Goal: Information Seeking & Learning: Learn about a topic

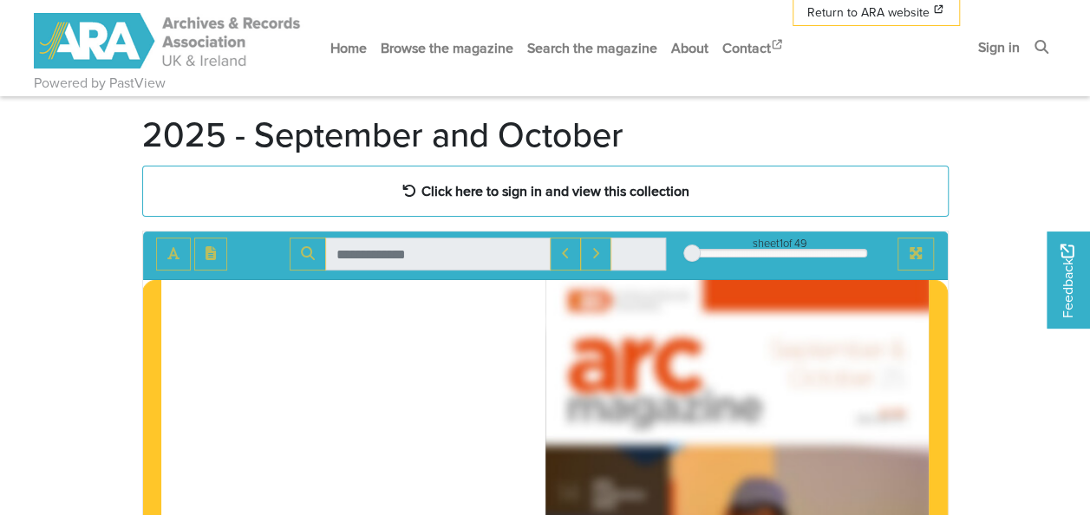
scroll to position [90, 0]
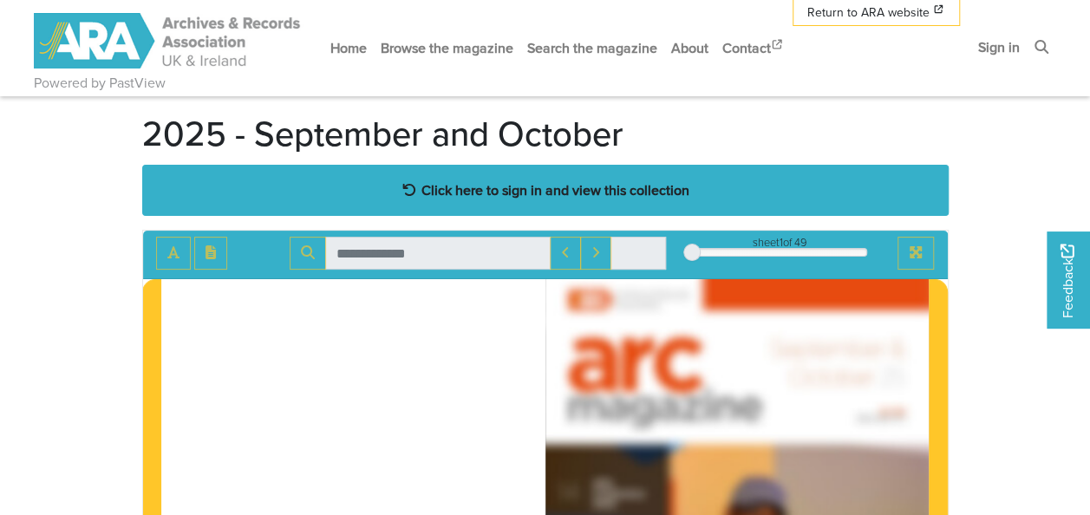
click at [480, 202] on div "Click here to sign in and view this collection" at bounding box center [545, 190] width 807 height 51
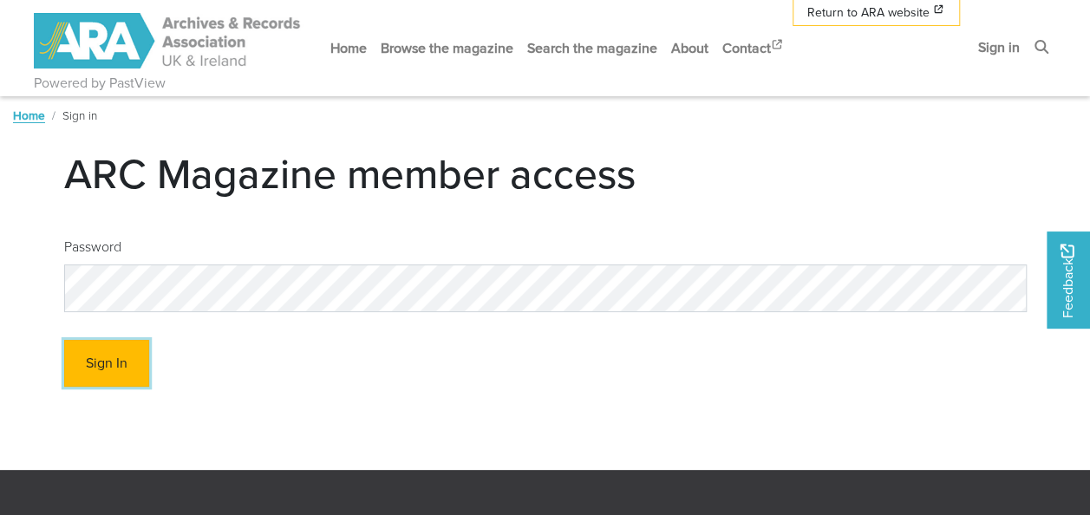
click at [123, 359] on button "Sign In" at bounding box center [106, 364] width 85 height 48
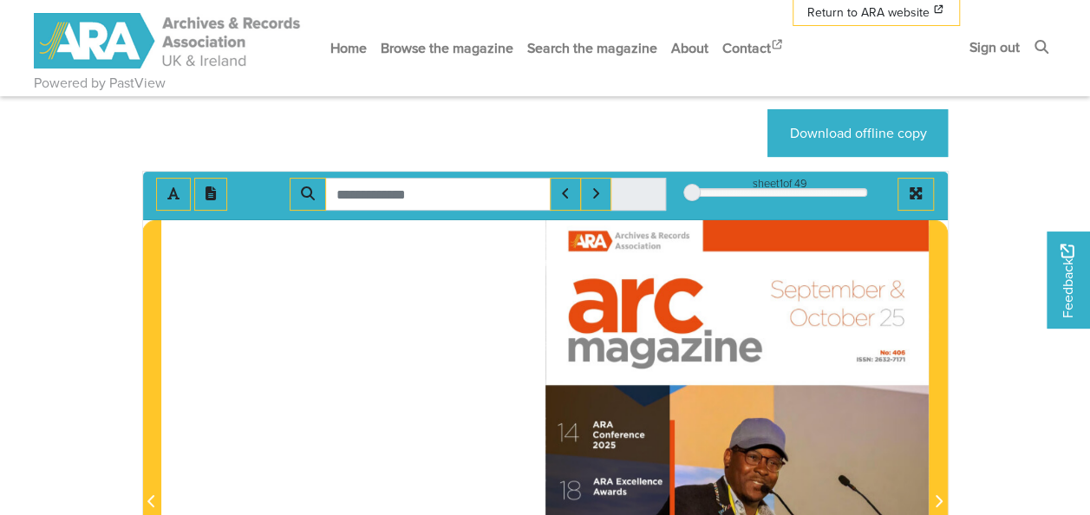
scroll to position [151, 0]
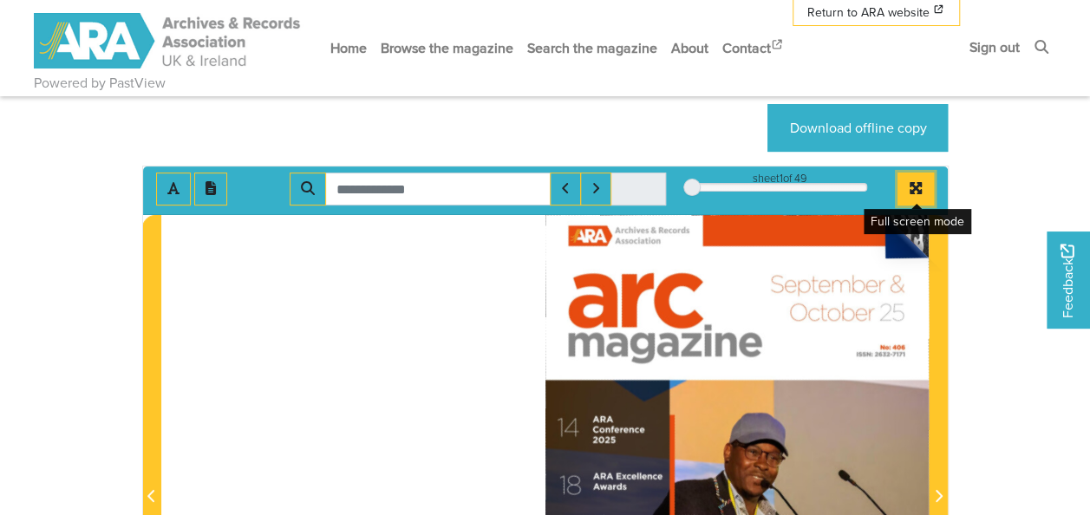
click at [914, 186] on icon "Full screen mode" at bounding box center [916, 188] width 12 height 12
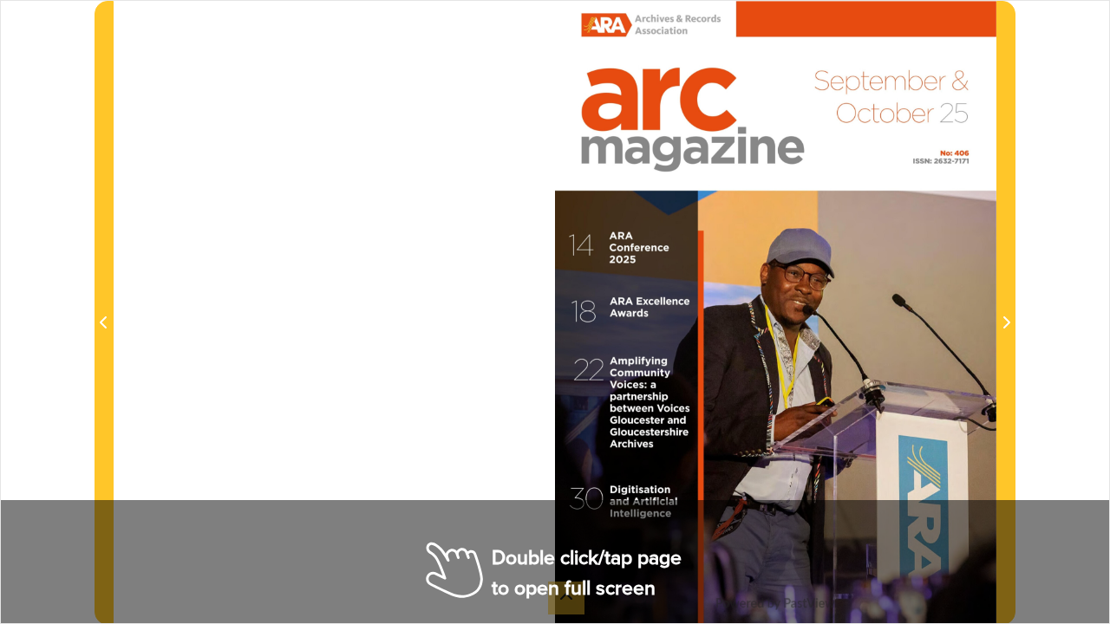
click at [675, 410] on div at bounding box center [775, 313] width 441 height 624
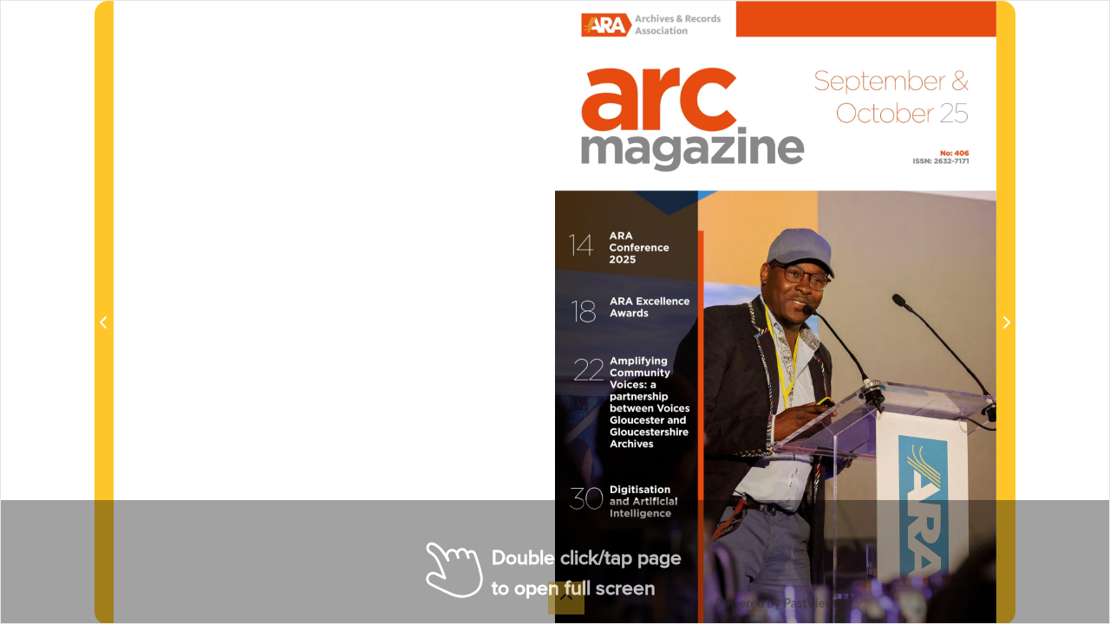
click at [675, 410] on div at bounding box center [775, 313] width 441 height 624
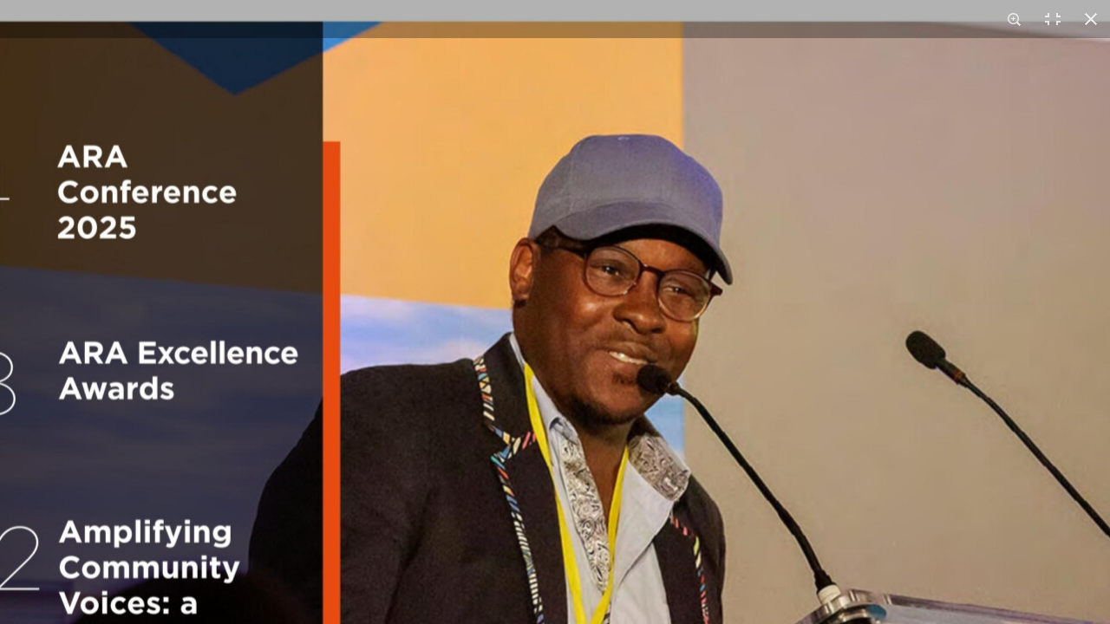
click at [675, 410] on img at bounding box center [556, 388] width 1324 height 1873
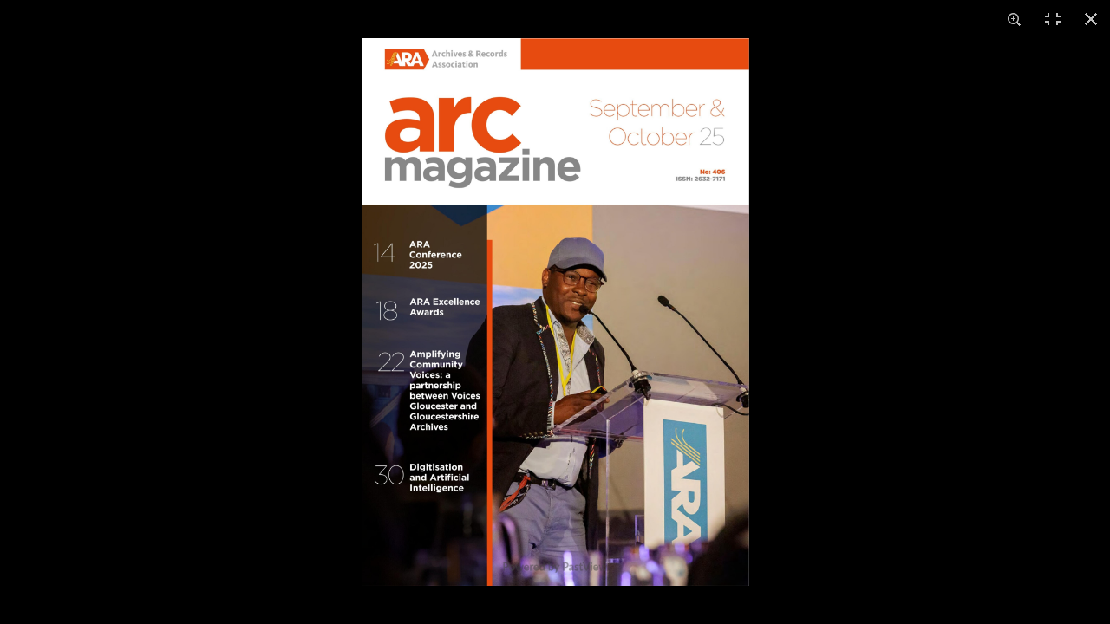
click at [626, 392] on img at bounding box center [556, 312] width 388 height 548
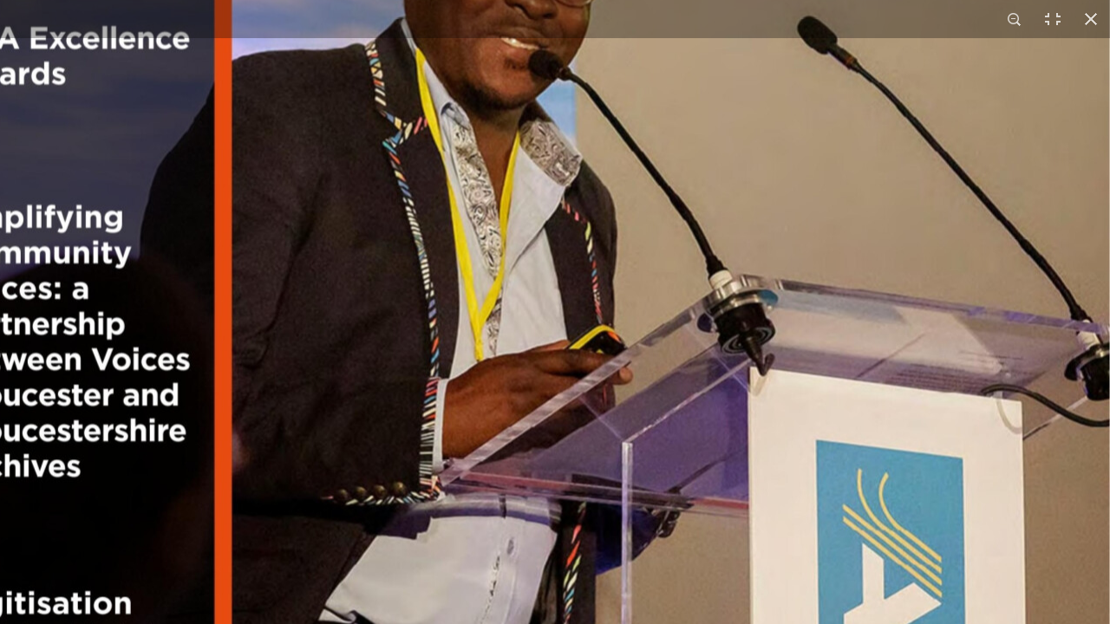
click at [626, 392] on img at bounding box center [448, 73] width 1324 height 1873
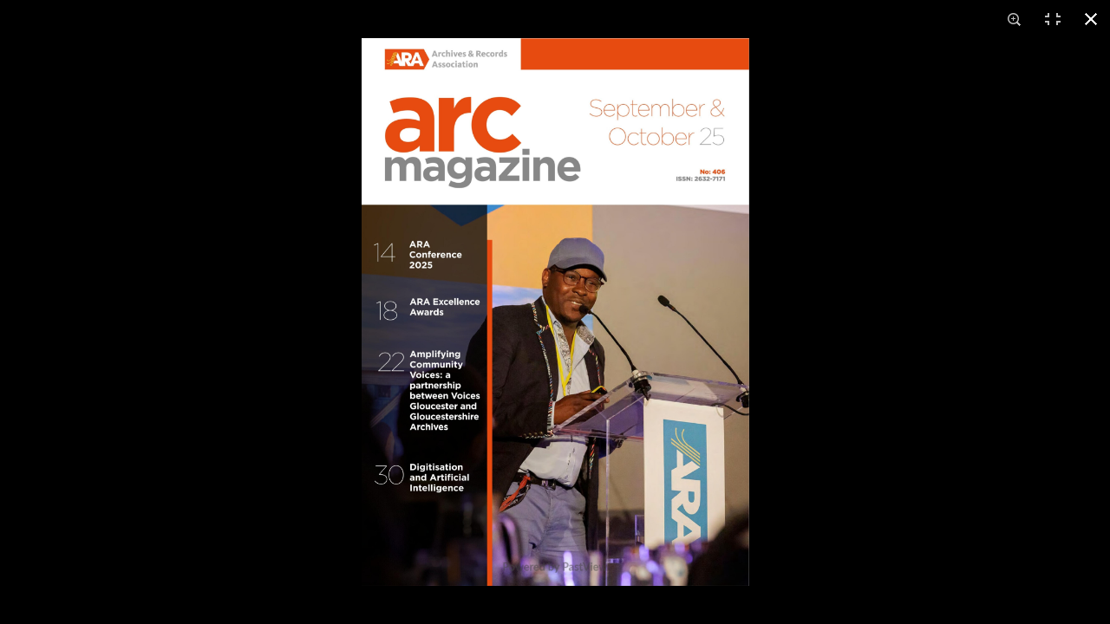
click at [1087, 20] on button at bounding box center [1091, 19] width 38 height 38
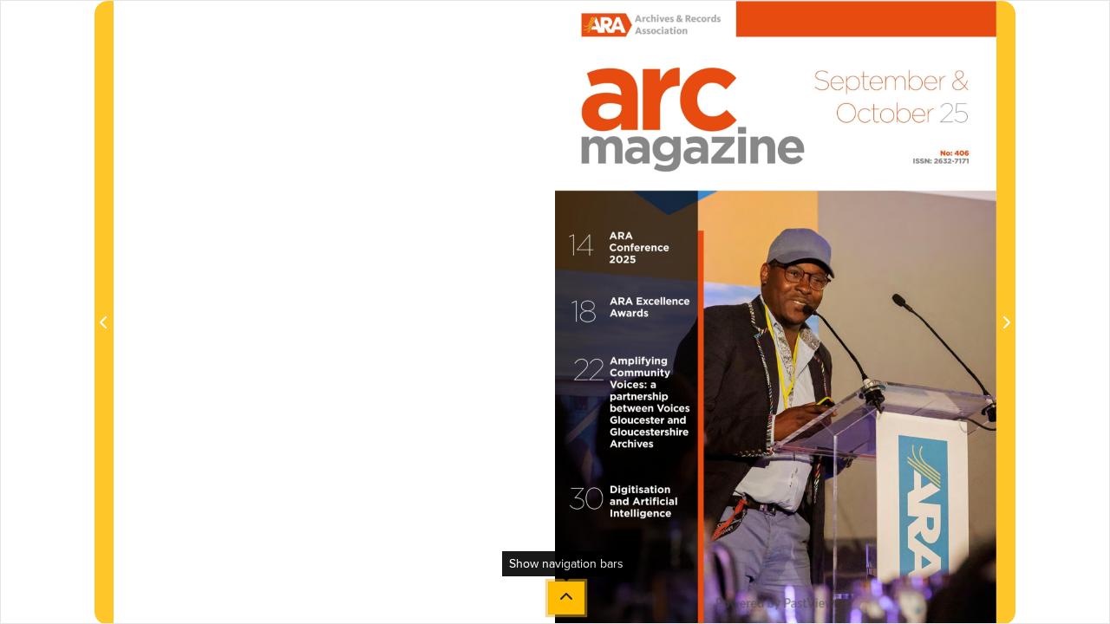
click at [573, 514] on button at bounding box center [566, 598] width 36 height 33
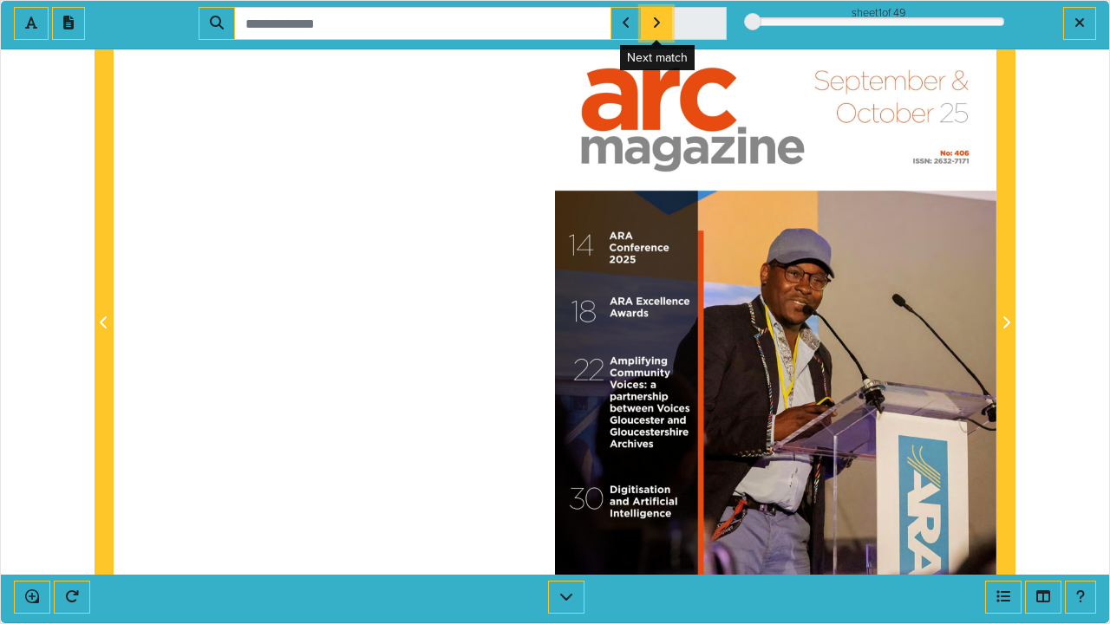
click at [663, 21] on button "Next Match" at bounding box center [656, 23] width 31 height 33
click at [652, 28] on icon "Next Match" at bounding box center [656, 23] width 9 height 14
click at [630, 26] on icon "Previous Match" at bounding box center [626, 23] width 9 height 14
click at [651, 23] on button "Next Match" at bounding box center [656, 23] width 31 height 33
click at [728, 210] on div at bounding box center [775, 313] width 441 height 624
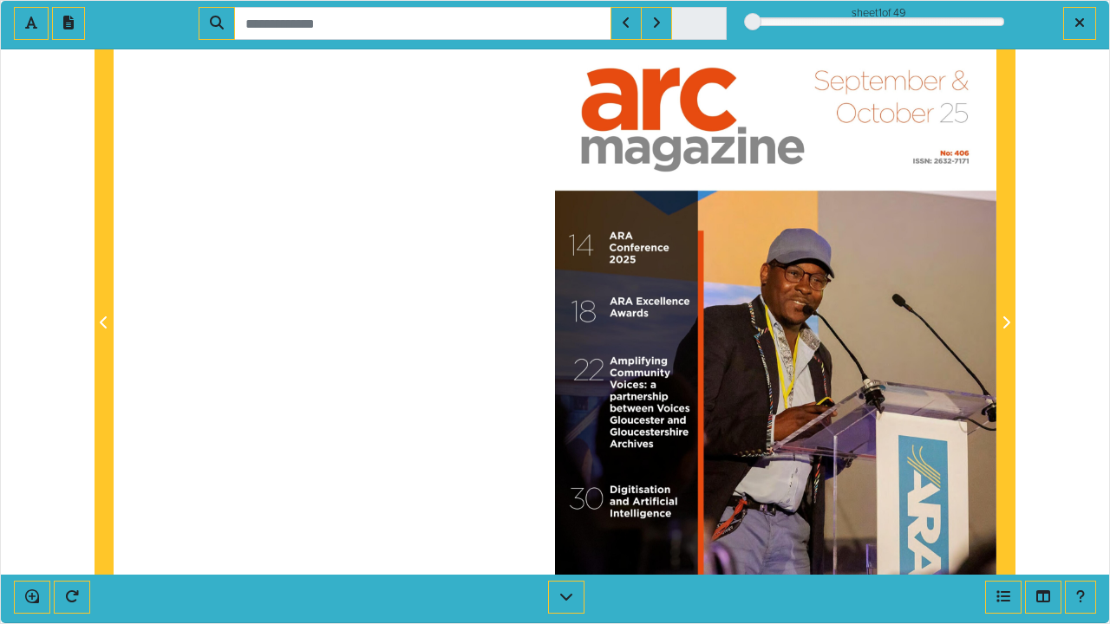
drag, startPoint x: 651, startPoint y: 225, endPoint x: 464, endPoint y: 264, distance: 191.2
click at [464, 264] on div at bounding box center [555, 313] width 883 height 624
drag, startPoint x: 464, startPoint y: 264, endPoint x: 787, endPoint y: 405, distance: 353.0
click at [787, 405] on div at bounding box center [775, 313] width 441 height 624
click at [1081, 24] on icon "Exit full screen mode" at bounding box center [1079, 22] width 9 height 9
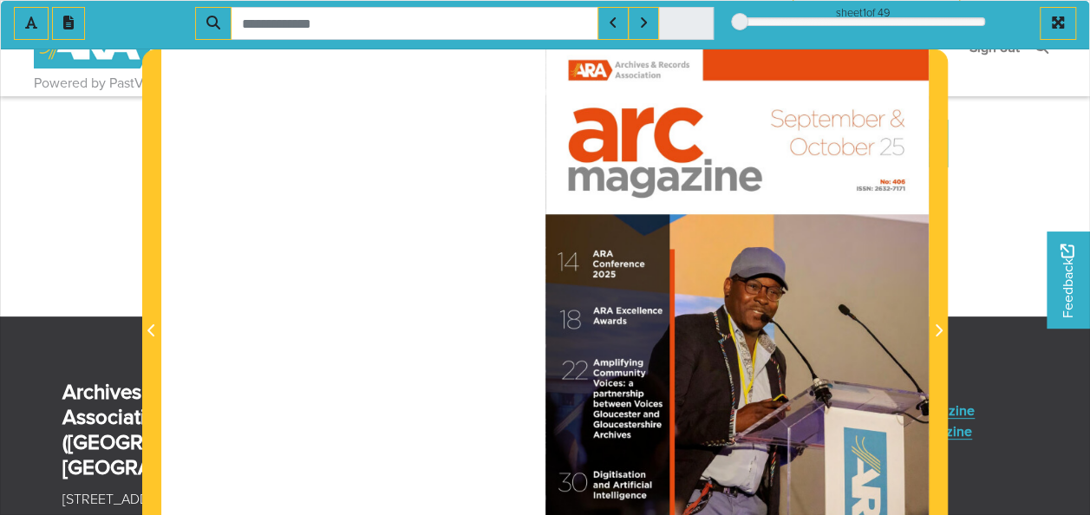
scroll to position [136, 0]
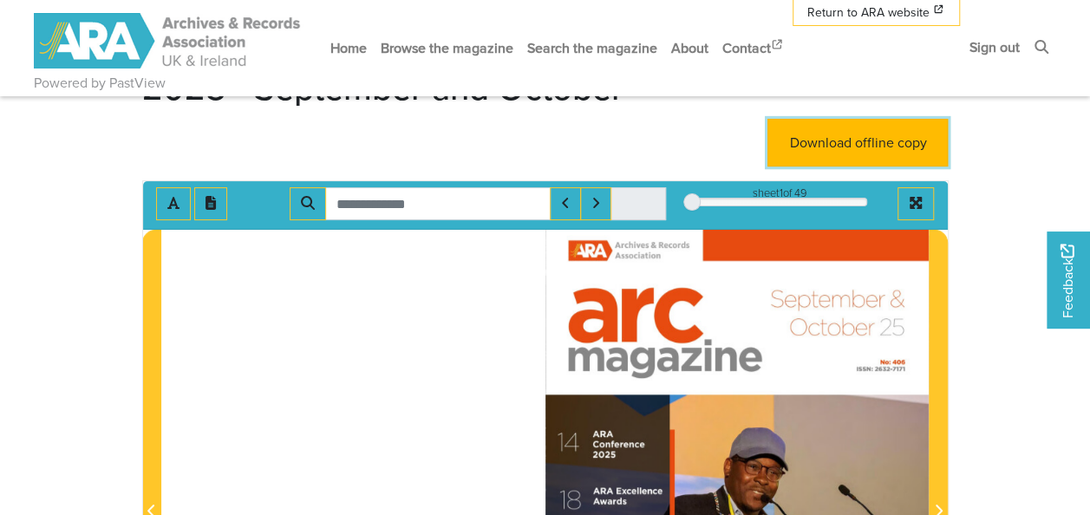
click at [829, 136] on link "Download offline copy" at bounding box center [857, 143] width 180 height 48
